Goal: Information Seeking & Learning: Learn about a topic

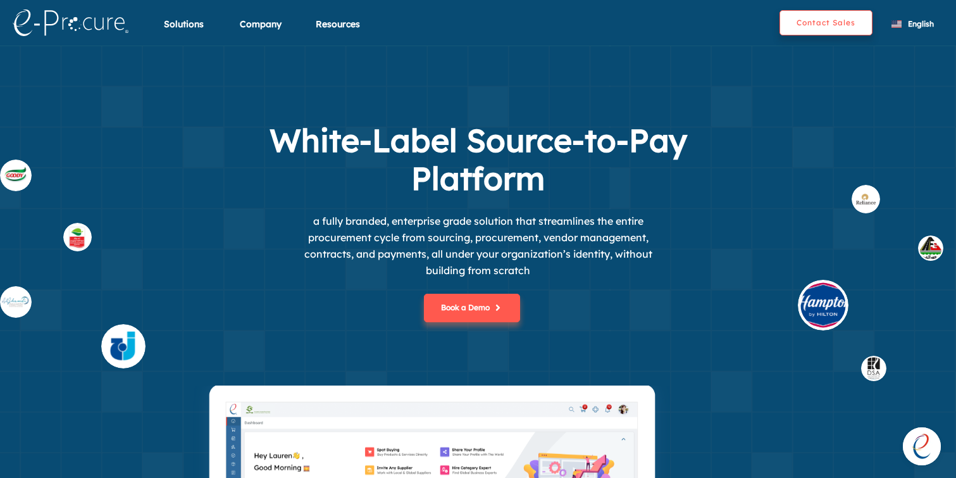
click at [813, 23] on button "Contact Sales" at bounding box center [826, 22] width 93 height 25
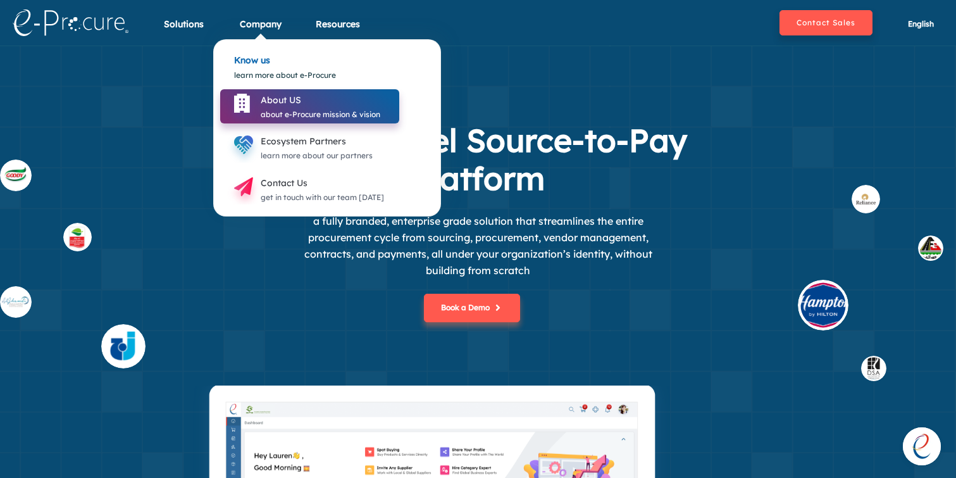
click at [268, 93] on div "About US" at bounding box center [321, 99] width 120 height 15
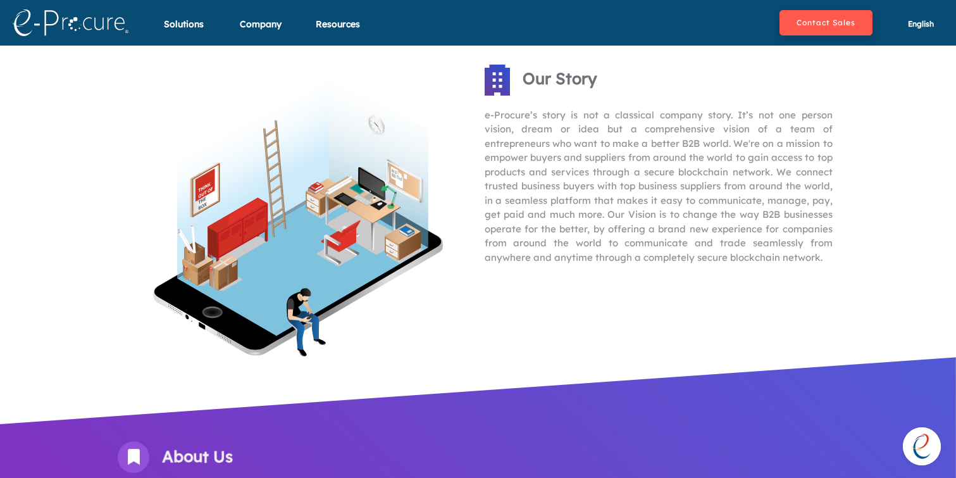
click at [63, 25] on img at bounding box center [71, 22] width 116 height 27
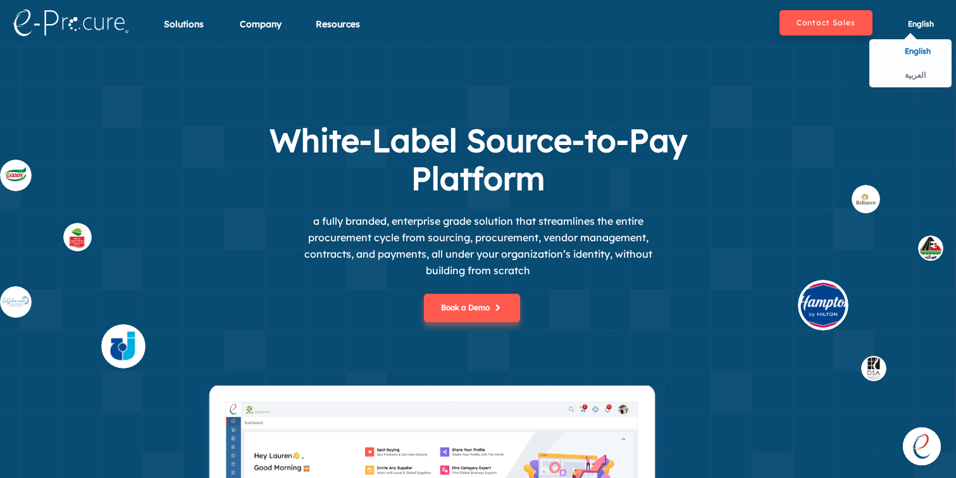
click at [920, 22] on span "English" at bounding box center [921, 23] width 26 height 9
click at [904, 73] on div "العربية" at bounding box center [911, 75] width 82 height 24
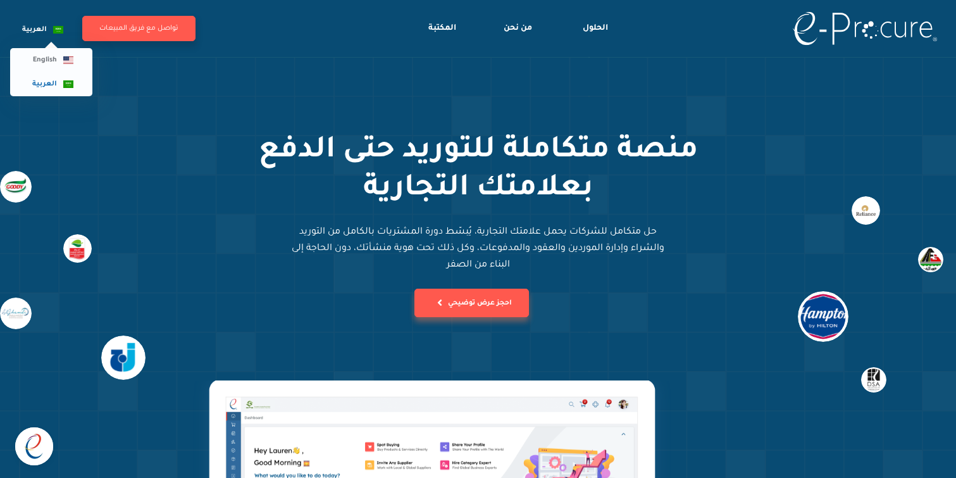
click at [38, 27] on span "العربية" at bounding box center [34, 30] width 25 height 8
click at [39, 58] on span "English" at bounding box center [45, 60] width 24 height 8
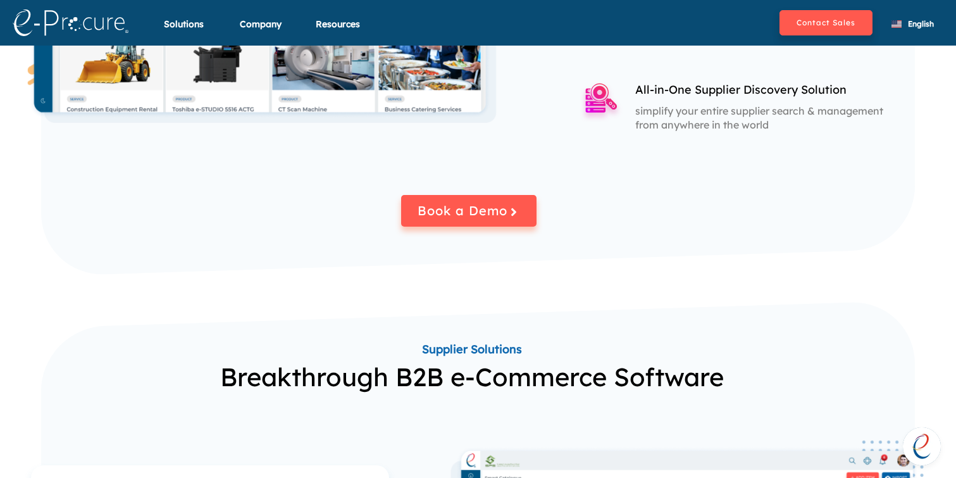
scroll to position [1154, 0]
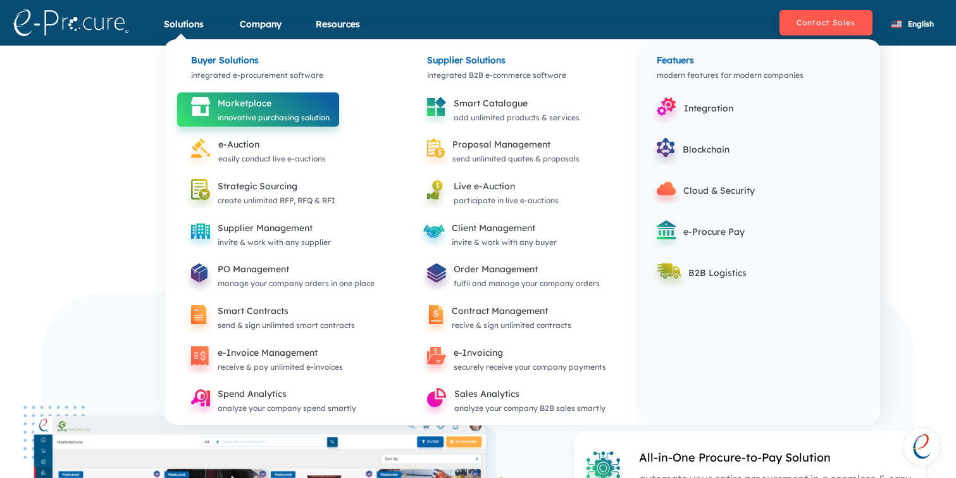
click at [207, 95] on icon at bounding box center [201, 107] width 34 height 34
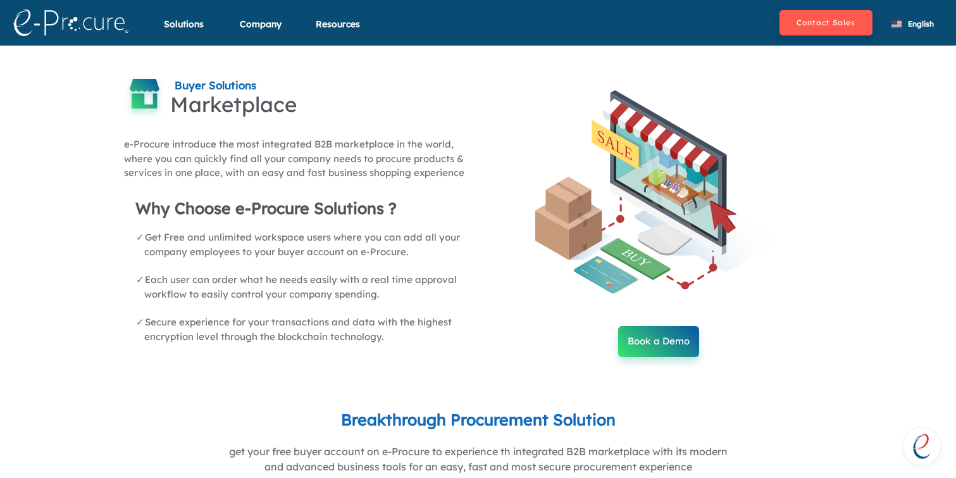
click at [101, 26] on img at bounding box center [71, 22] width 116 height 27
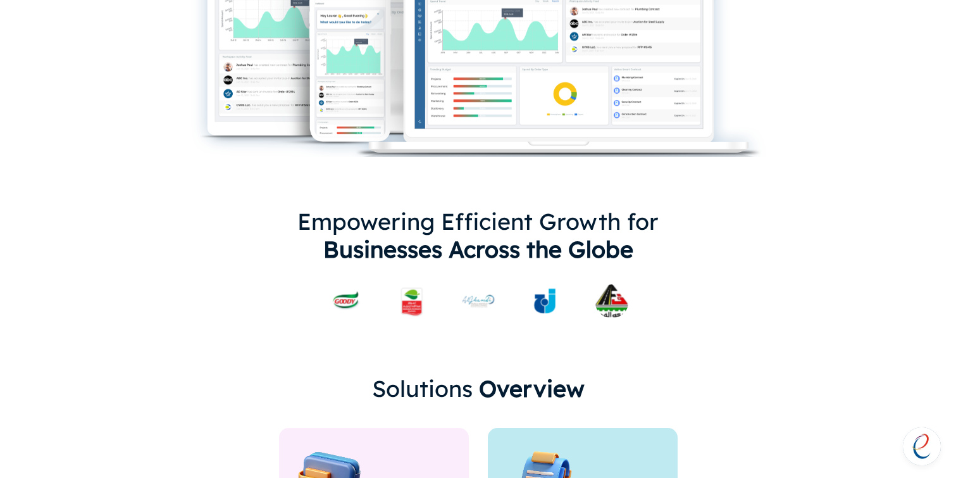
scroll to position [634, 0]
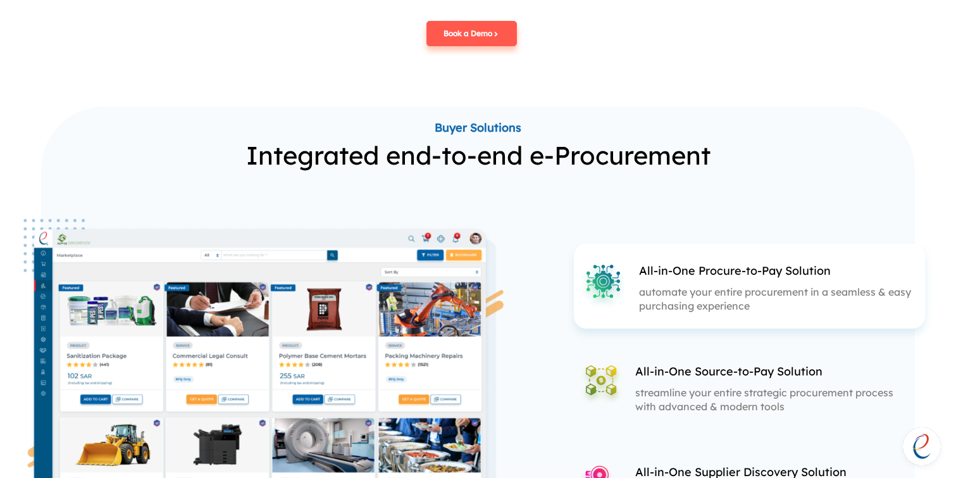
click at [674, 366] on div "All-in-One Source-to-Pay Solution streamline your entire strategic procurement …" at bounding box center [765, 391] width 273 height 56
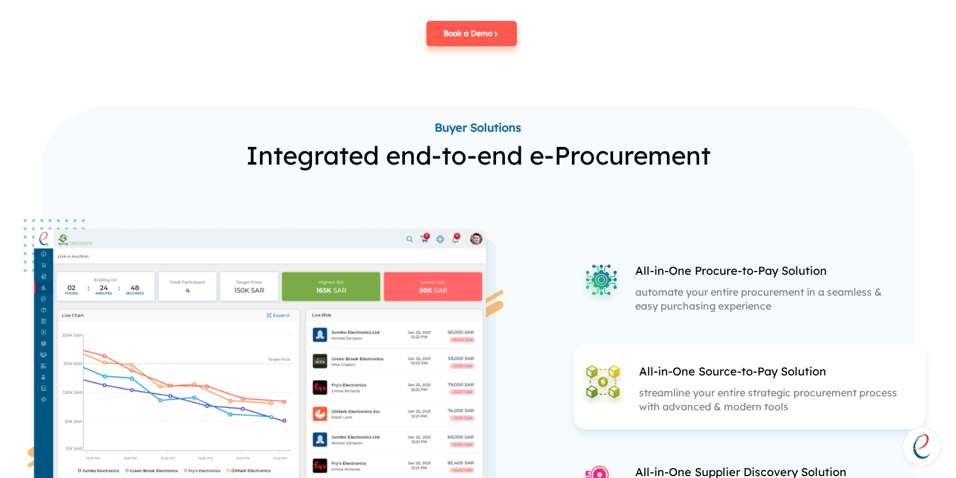
scroll to position [1421, 0]
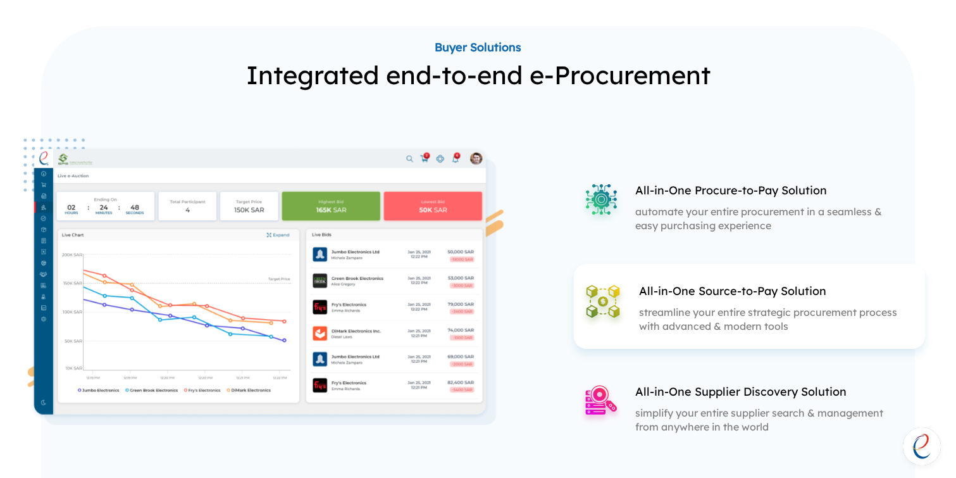
click at [674, 366] on div "All-in-One Supplier Discovery Solution simplify your entire supplier search & m…" at bounding box center [738, 407] width 328 height 85
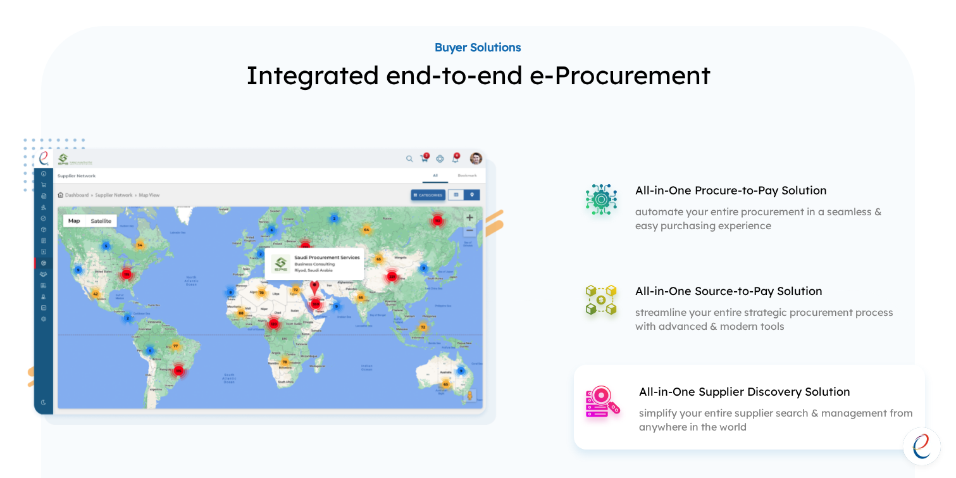
click at [683, 309] on p "streamline your entire strategic procurement process with advanced & modern too…" at bounding box center [765, 319] width 261 height 28
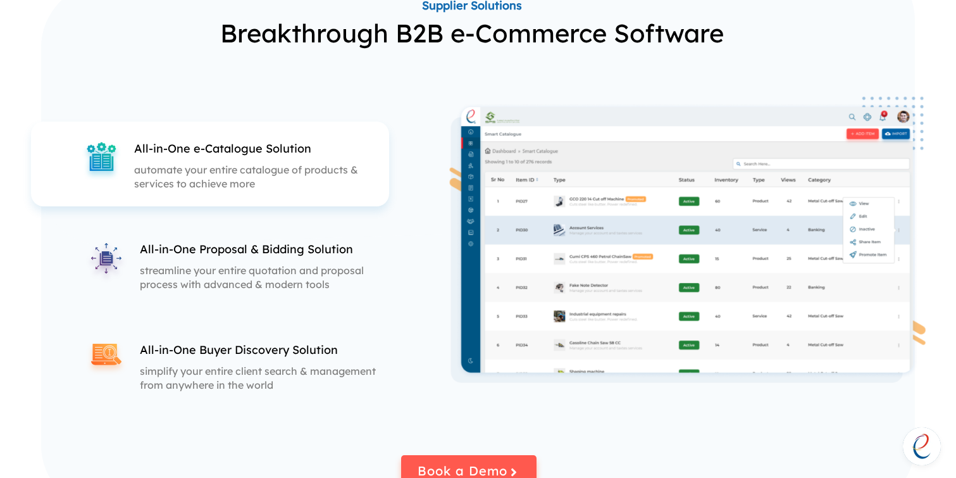
scroll to position [2074, 0]
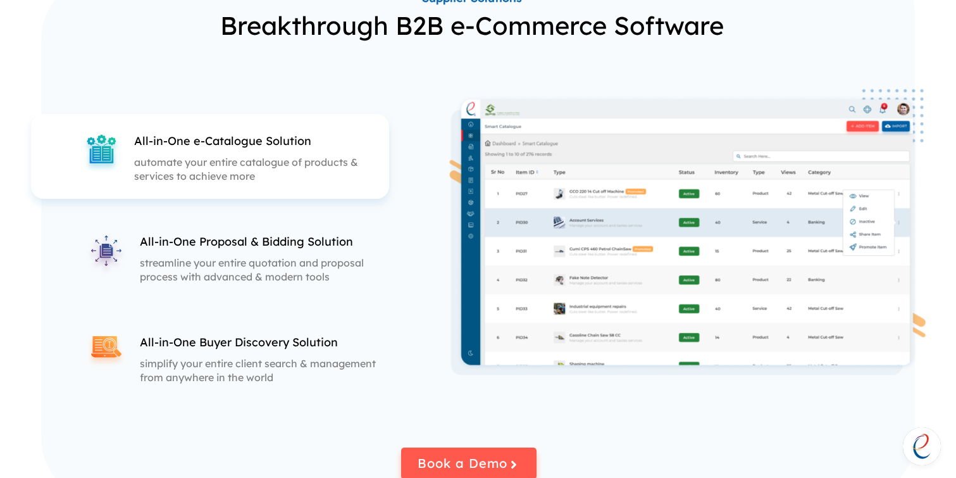
click at [252, 292] on div "All-in-One Proposal & Bidding Solution streamline your entire quotation and pro…" at bounding box center [243, 257] width 328 height 85
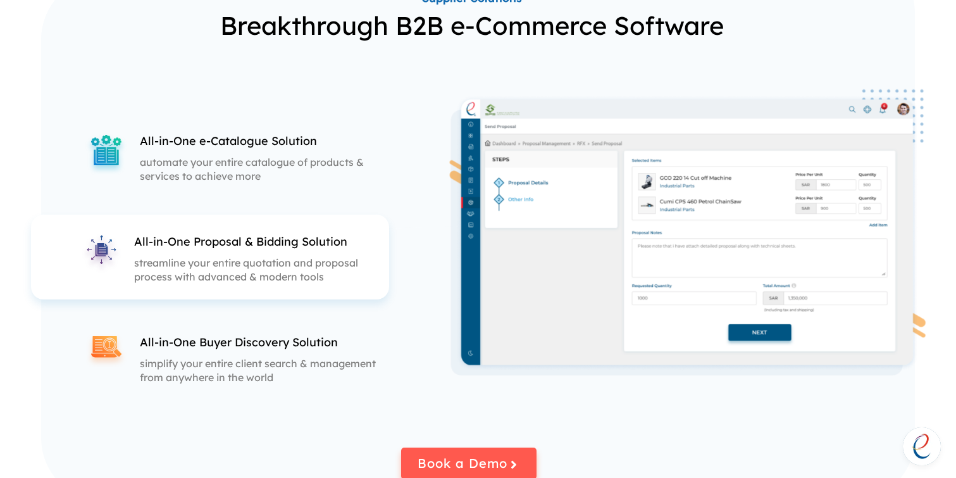
click at [258, 320] on div "All-in-One Buyer Discovery Solution simplify your entire client search & manage…" at bounding box center [243, 357] width 328 height 85
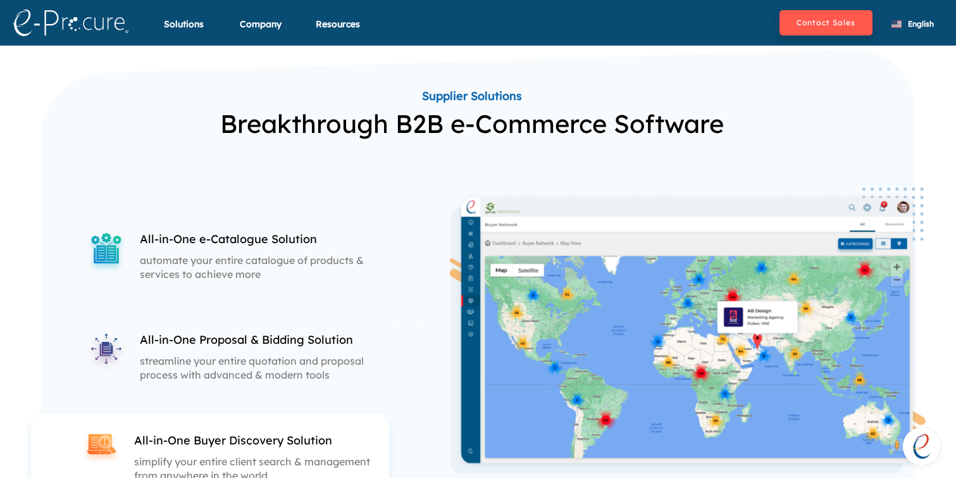
scroll to position [1974, 0]
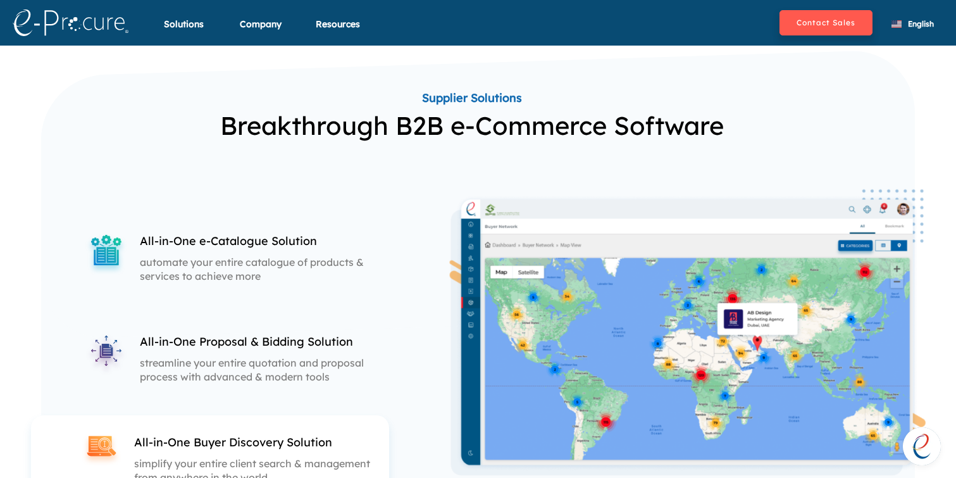
click at [252, 340] on p "All-in-One Proposal & Bidding Solution" at bounding box center [270, 342] width 261 height 16
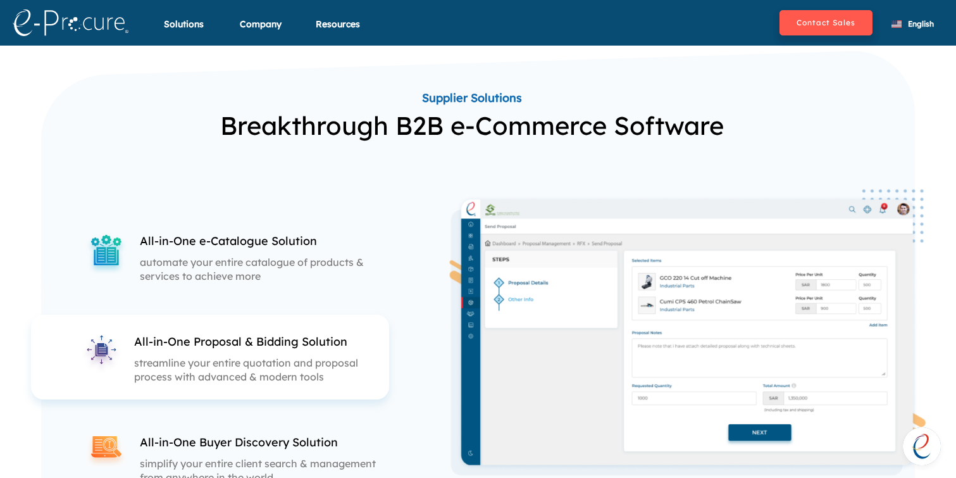
click at [251, 282] on p "automate your entire catalogue of products & services to achieve more" at bounding box center [270, 269] width 261 height 28
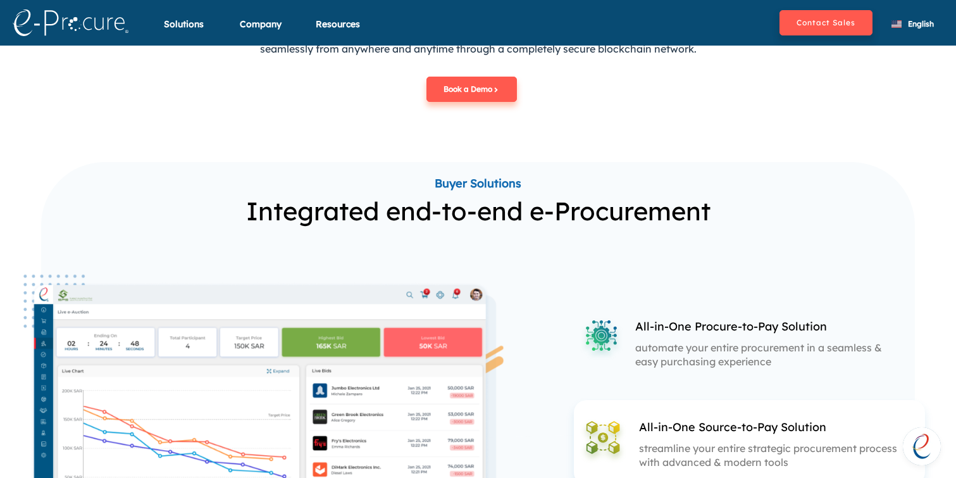
click at [682, 335] on div "All-in-One Procure-to-Pay Solution automate your entire procurement in a seamle…" at bounding box center [765, 343] width 261 height 50
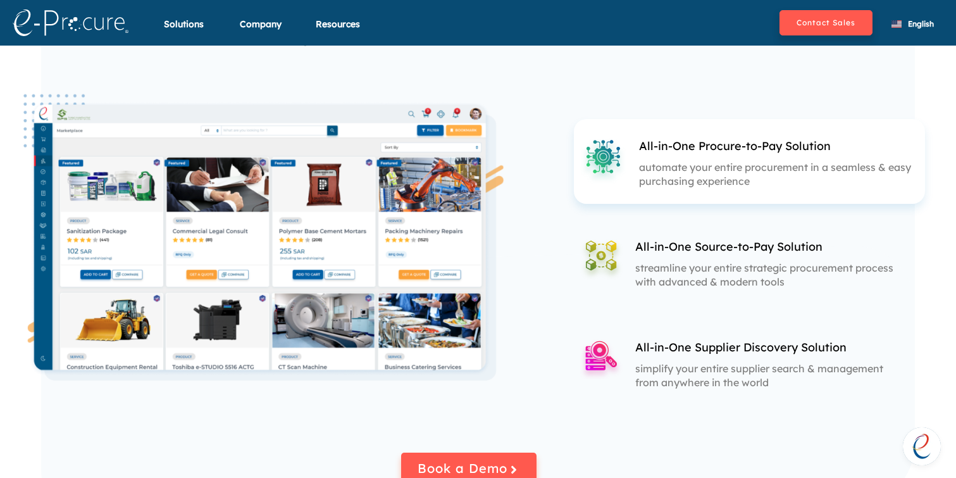
click at [682, 335] on div "All-in-One Supplier Discovery Solution simplify your entire supplier search & m…" at bounding box center [738, 362] width 328 height 85
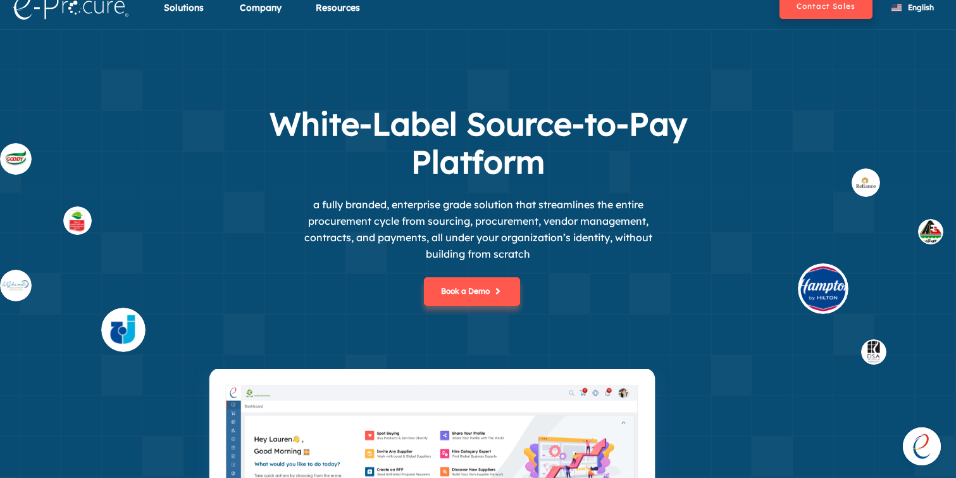
scroll to position [0, 0]
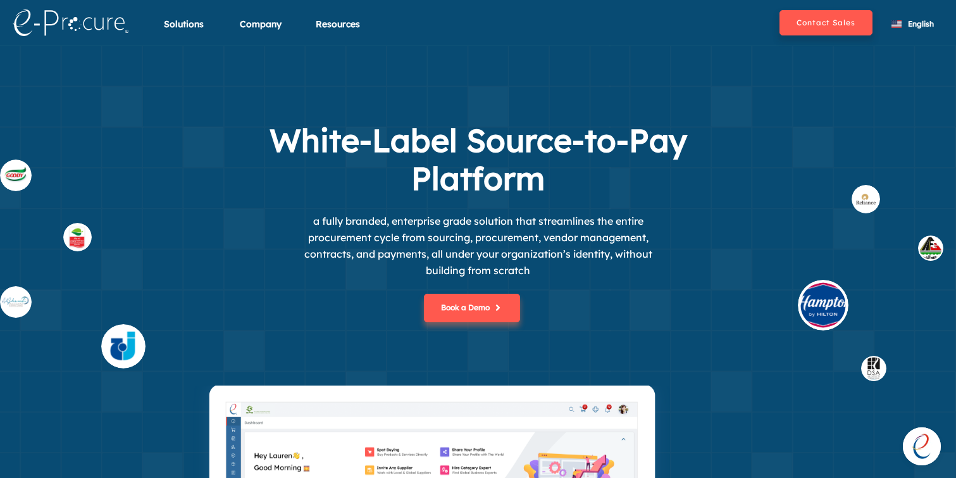
click at [556, 156] on h1 "White-Label Source-to-Pay Platform" at bounding box center [478, 160] width 506 height 76
click at [922, 449] on span "Open chat" at bounding box center [922, 446] width 38 height 38
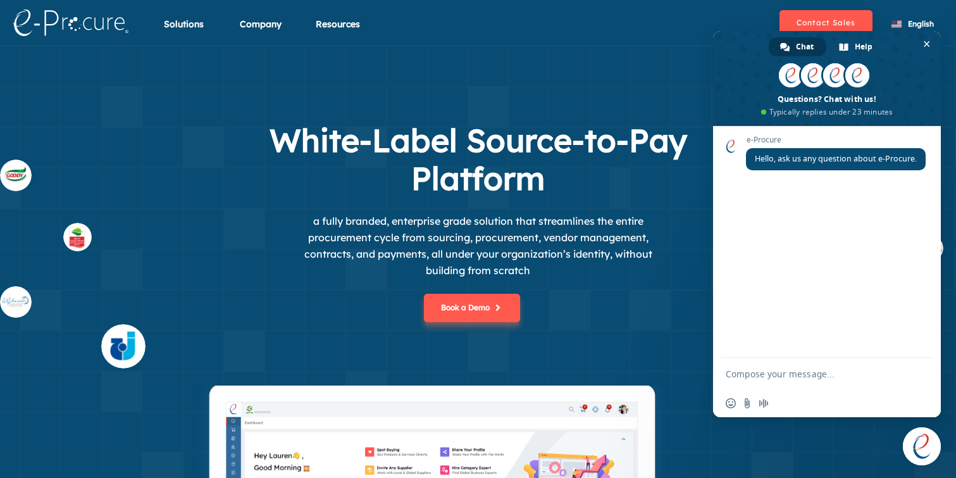
click at [921, 447] on span "Close chat" at bounding box center [922, 446] width 38 height 38
